Goal: Check status

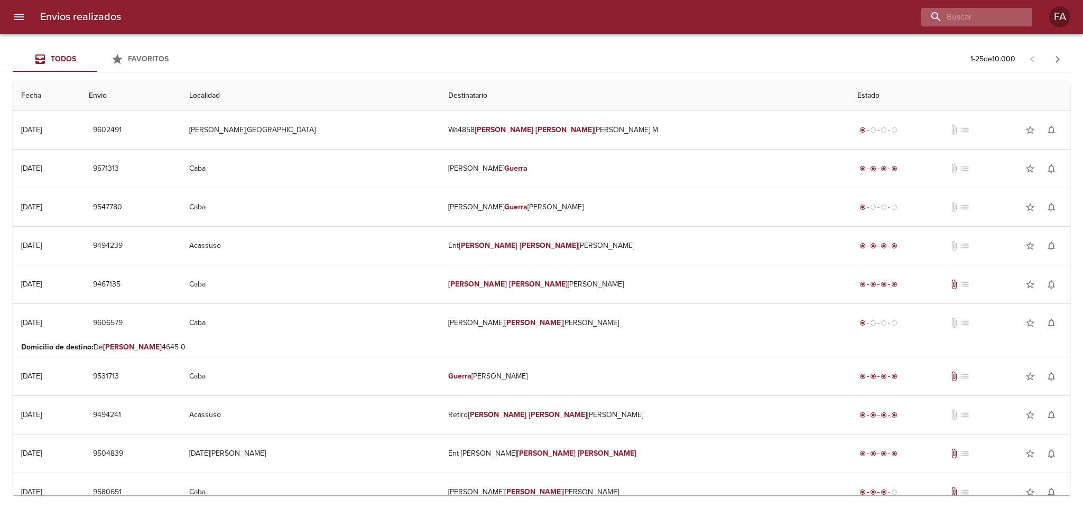
click at [984, 17] on input "buscar" at bounding box center [967, 17] width 93 height 18
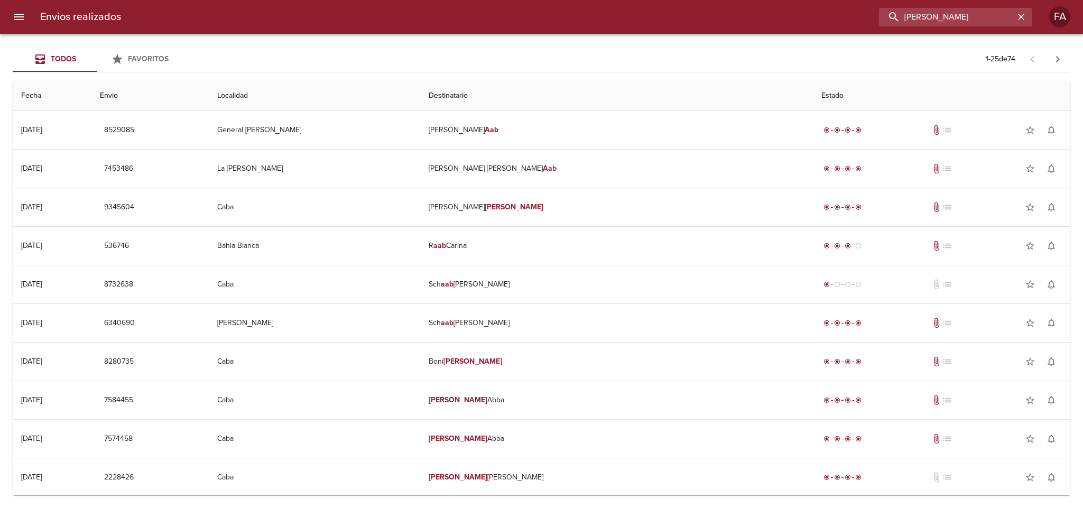
drag, startPoint x: 956, startPoint y: 20, endPoint x: 836, endPoint y: 23, distance: 120.5
click at [836, 23] on div "[PERSON_NAME]" at bounding box center [580, 17] width 903 height 18
paste input "[MEDICAL_DATA][PERSON_NAME]"
type input "[MEDICAL_DATA][PERSON_NAME]"
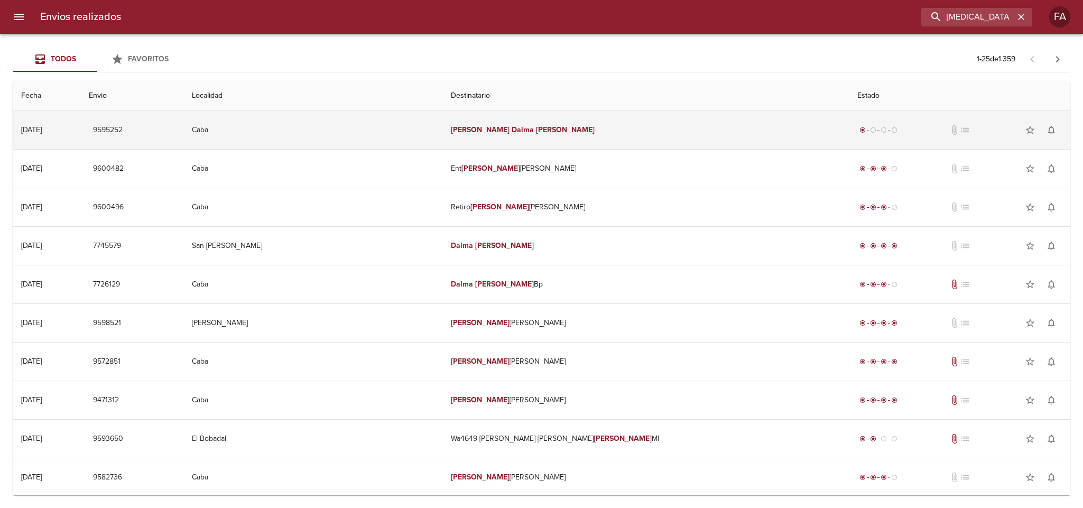
click at [422, 121] on td "Caba" at bounding box center [312, 130] width 259 height 38
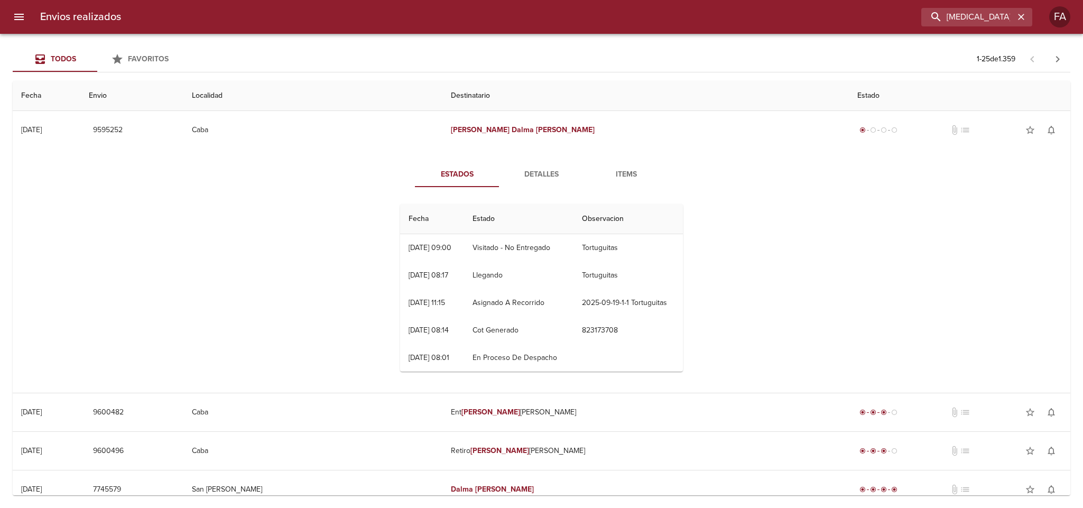
click at [524, 169] on span "Detalles" at bounding box center [542, 174] width 72 height 13
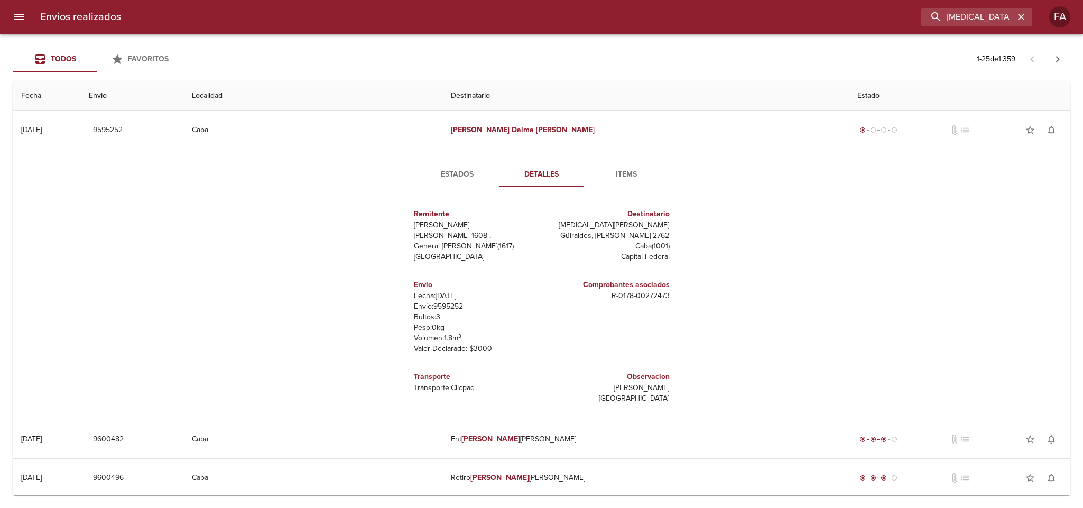
click at [628, 176] on span "Items" at bounding box center [626, 174] width 72 height 13
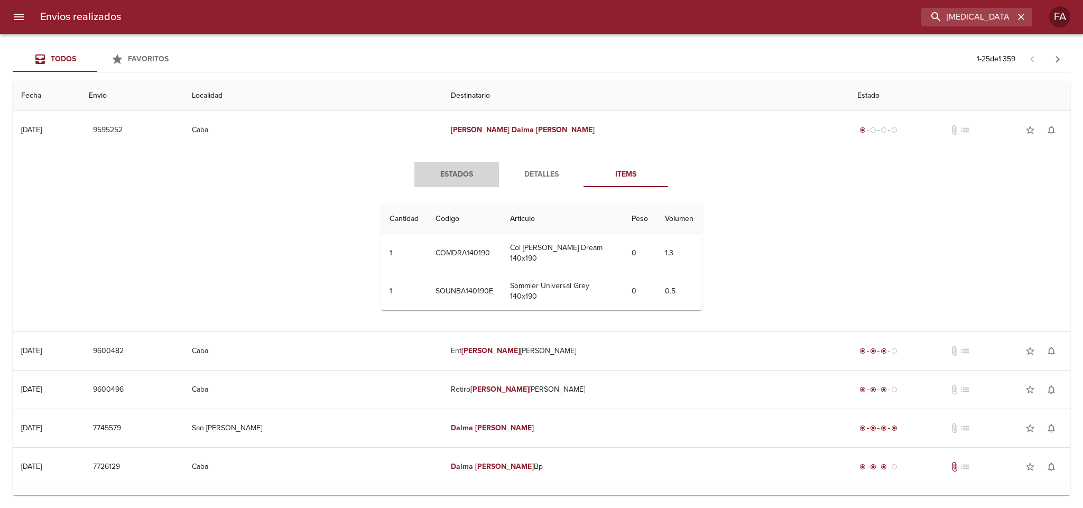
click at [452, 185] on button "Estados" at bounding box center [456, 174] width 85 height 25
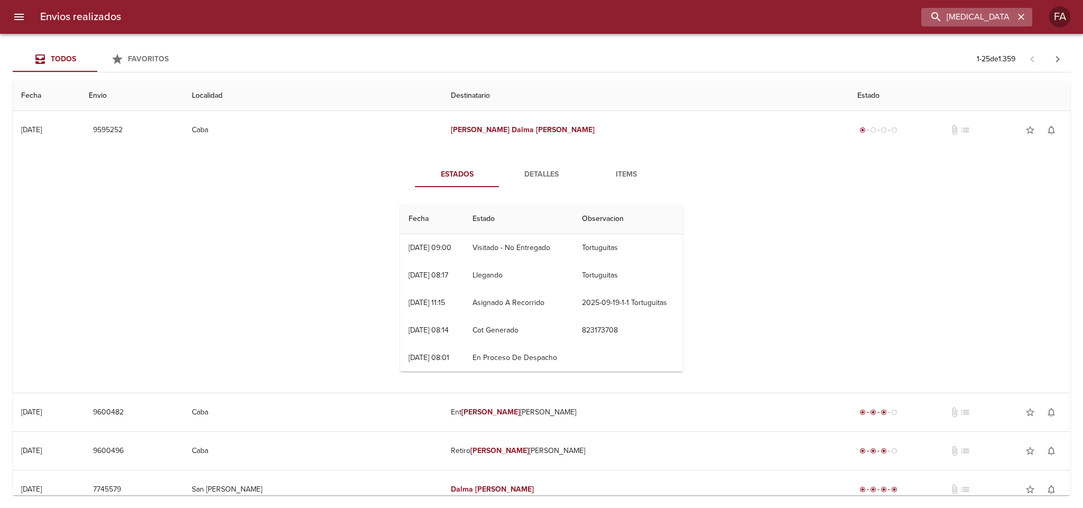
drag, startPoint x: 1017, startPoint y: 15, endPoint x: 947, endPoint y: 22, distance: 70.1
click at [1016, 15] on icon "button" at bounding box center [1021, 17] width 11 height 11
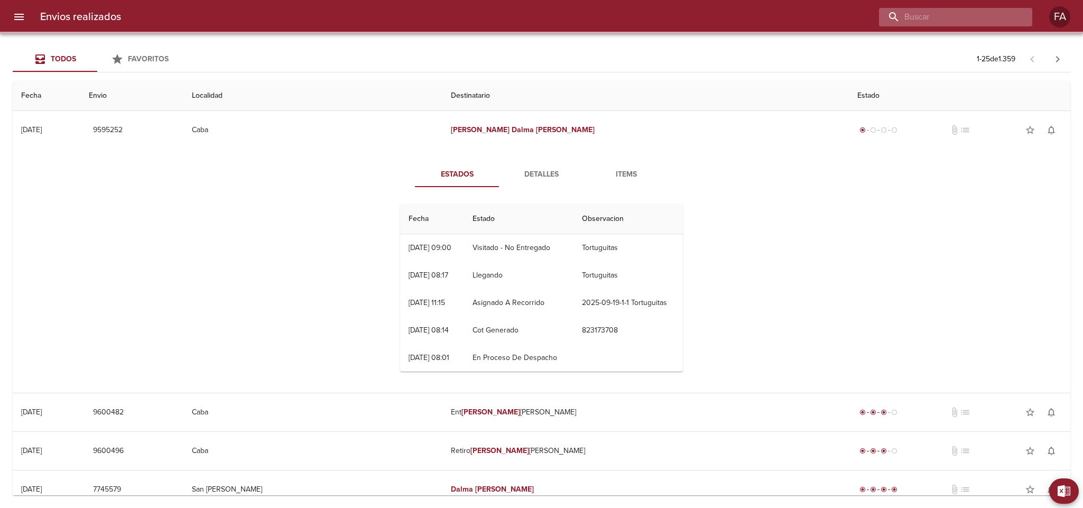
click at [945, 23] on input "buscar" at bounding box center [946, 17] width 135 height 18
paste input "[PERSON_NAME]"
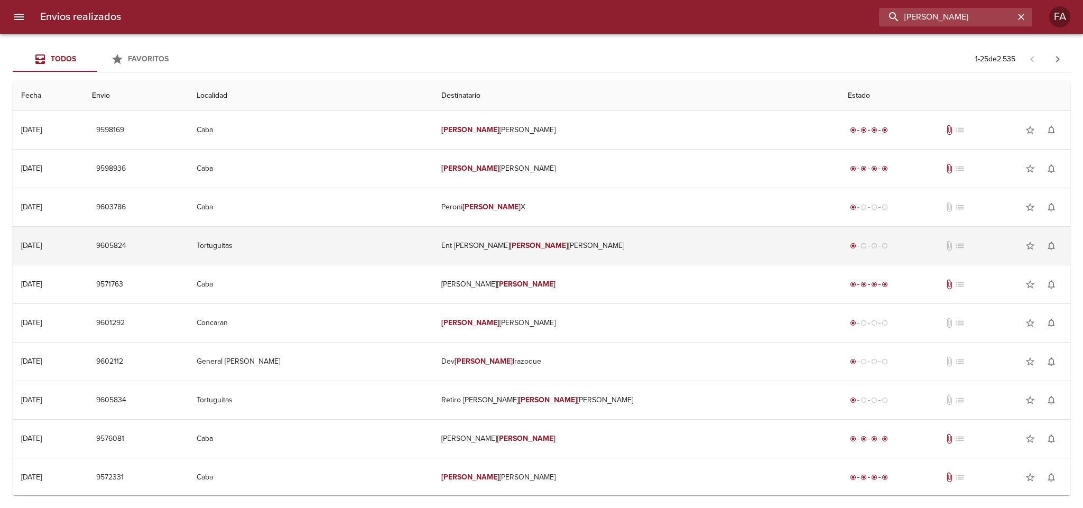
type input "[PERSON_NAME]"
